Goal: Information Seeking & Learning: Learn about a topic

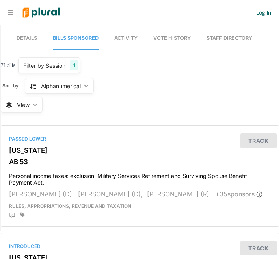
click at [30, 38] on span "Details" at bounding box center [27, 38] width 20 height 6
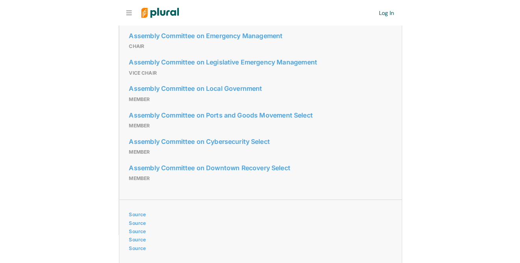
scroll to position [589, 0]
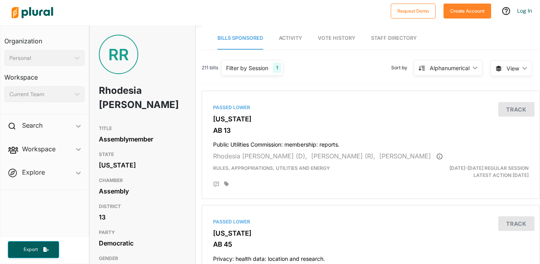
click at [278, 36] on span "Activity" at bounding box center [290, 38] width 23 height 6
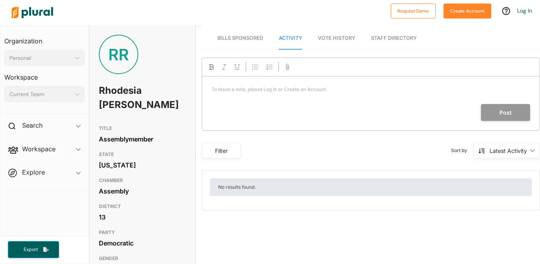
click at [278, 44] on link "Vote History" at bounding box center [336, 38] width 37 height 22
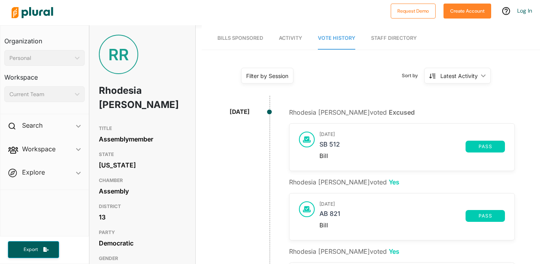
click at [248, 42] on link "Bills Sponsored" at bounding box center [240, 38] width 46 height 22
